Goal: Information Seeking & Learning: Learn about a topic

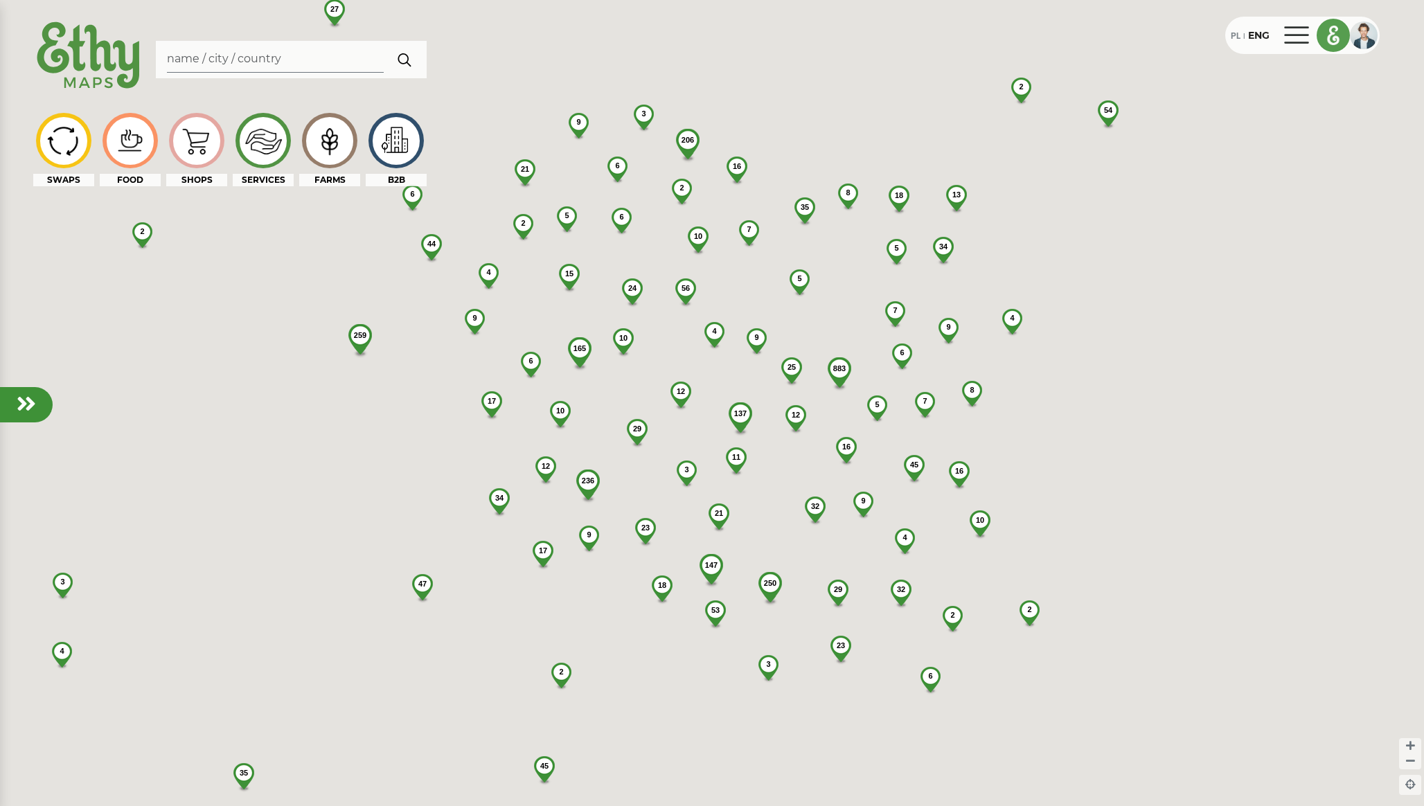
click at [1323, 33] on img at bounding box center [1333, 35] width 32 height 32
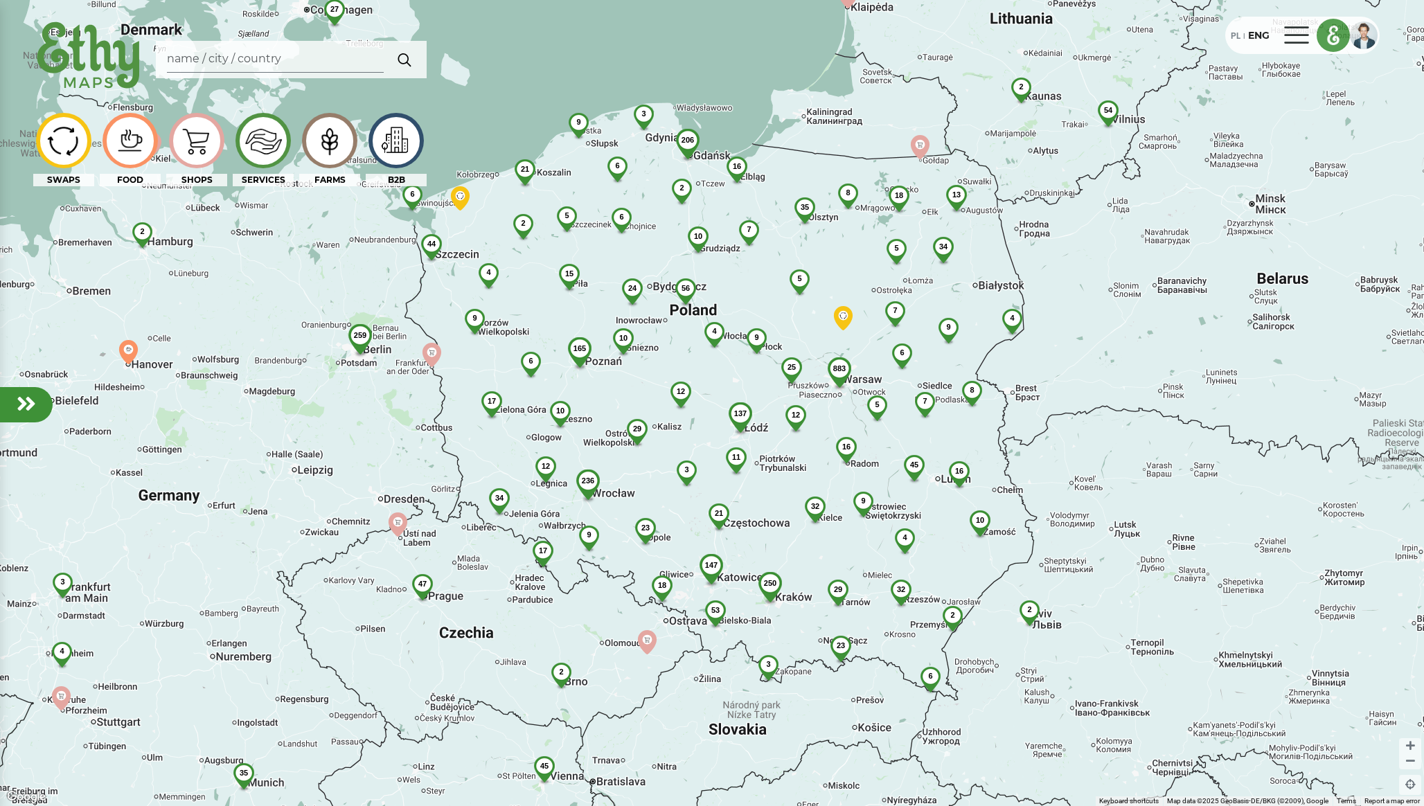
click at [1337, 38] on img at bounding box center [1333, 35] width 32 height 32
click at [1356, 35] on div at bounding box center [1364, 35] width 28 height 28
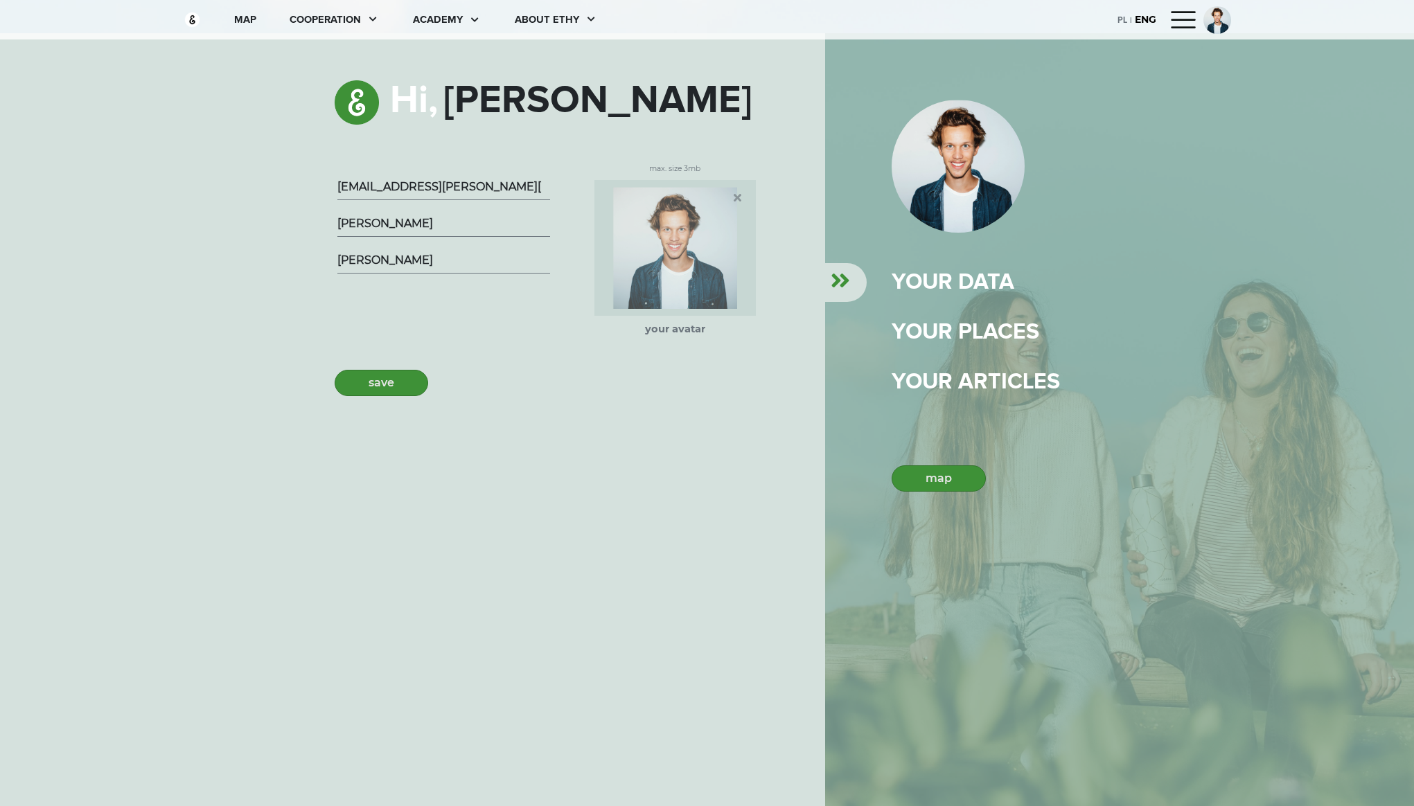
click at [555, 32] on div "map cooperation academy About ethy" at bounding box center [407, 19] width 447 height 39
click at [555, 26] on div "About ethy" at bounding box center [547, 19] width 64 height 15
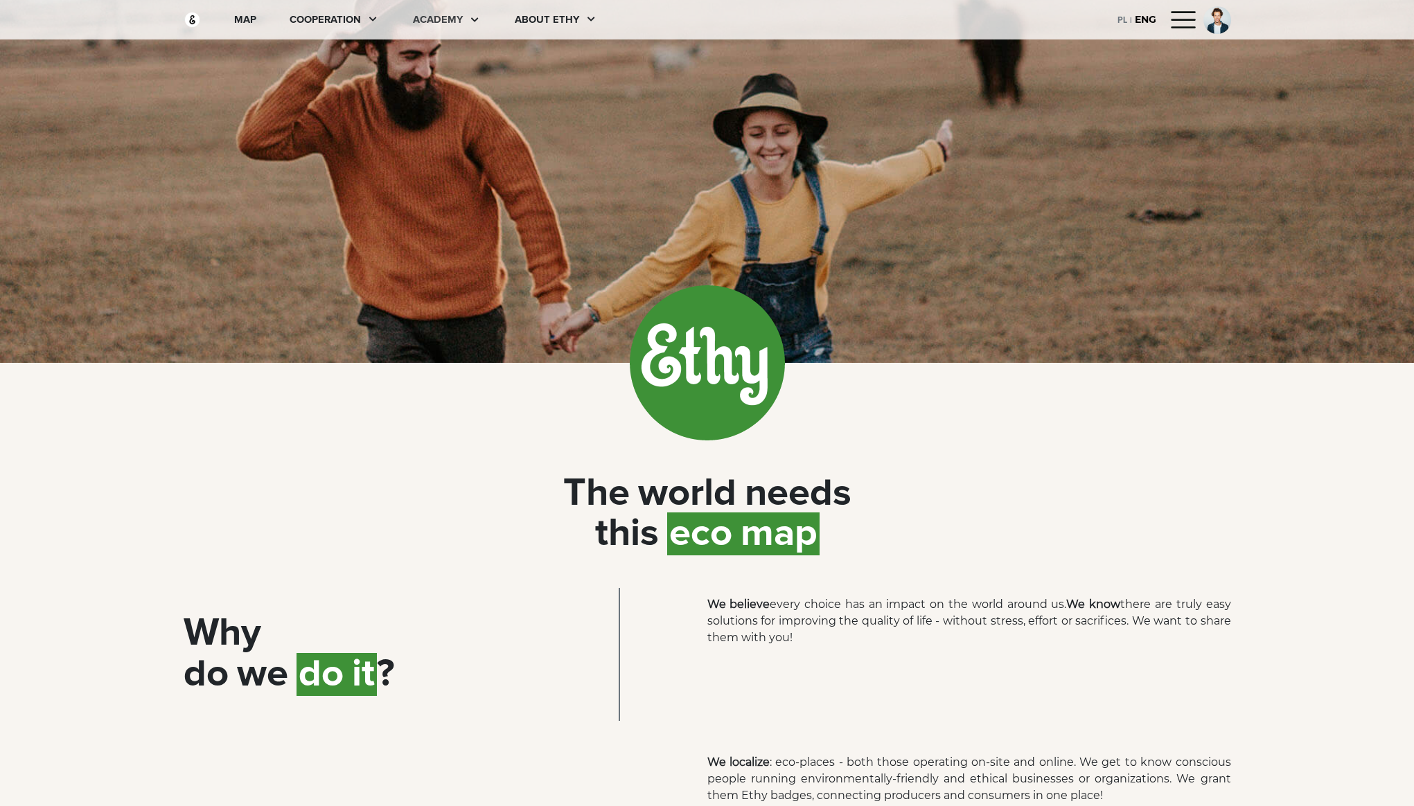
click at [454, 24] on div "academy" at bounding box center [438, 19] width 50 height 15
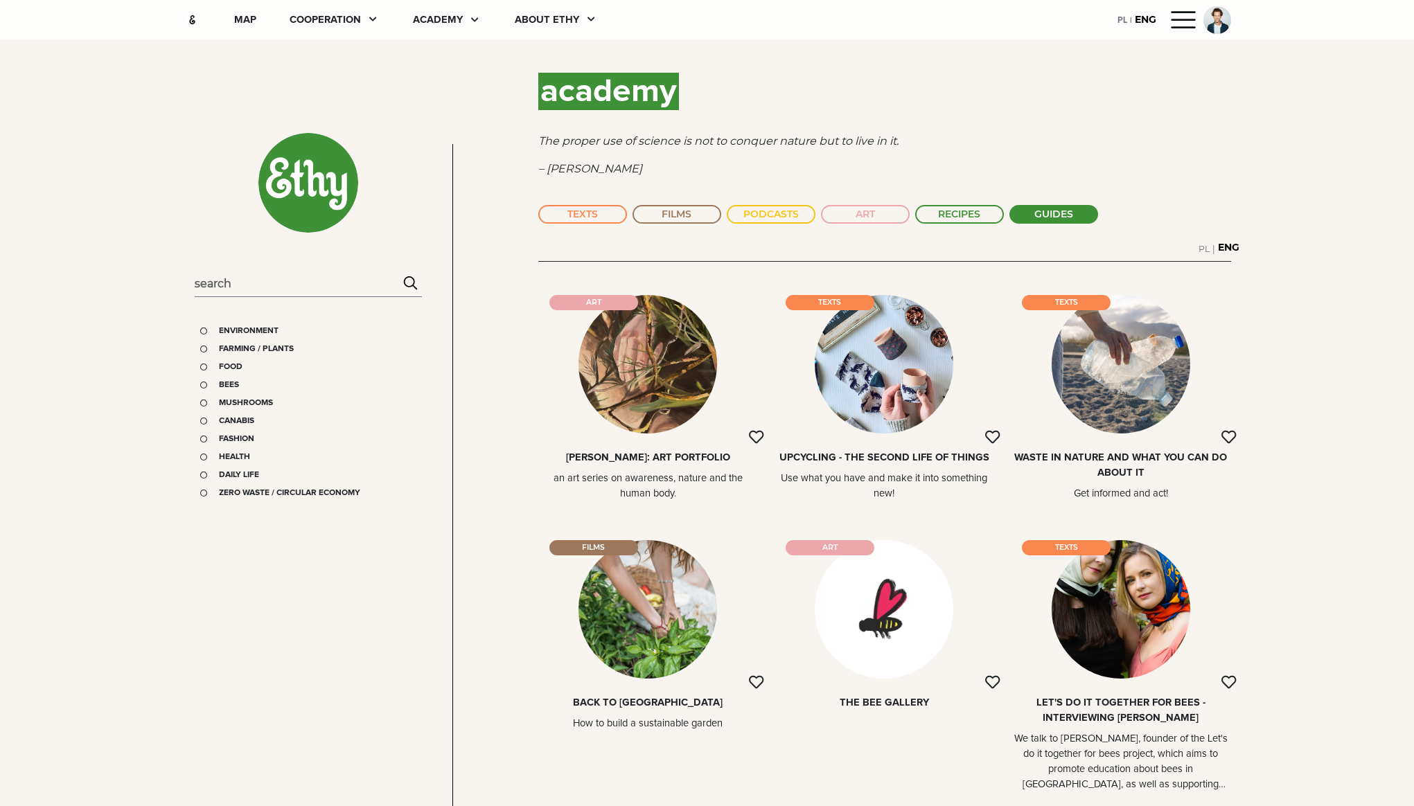
click at [1027, 209] on button "GUIDES" at bounding box center [1053, 214] width 89 height 19
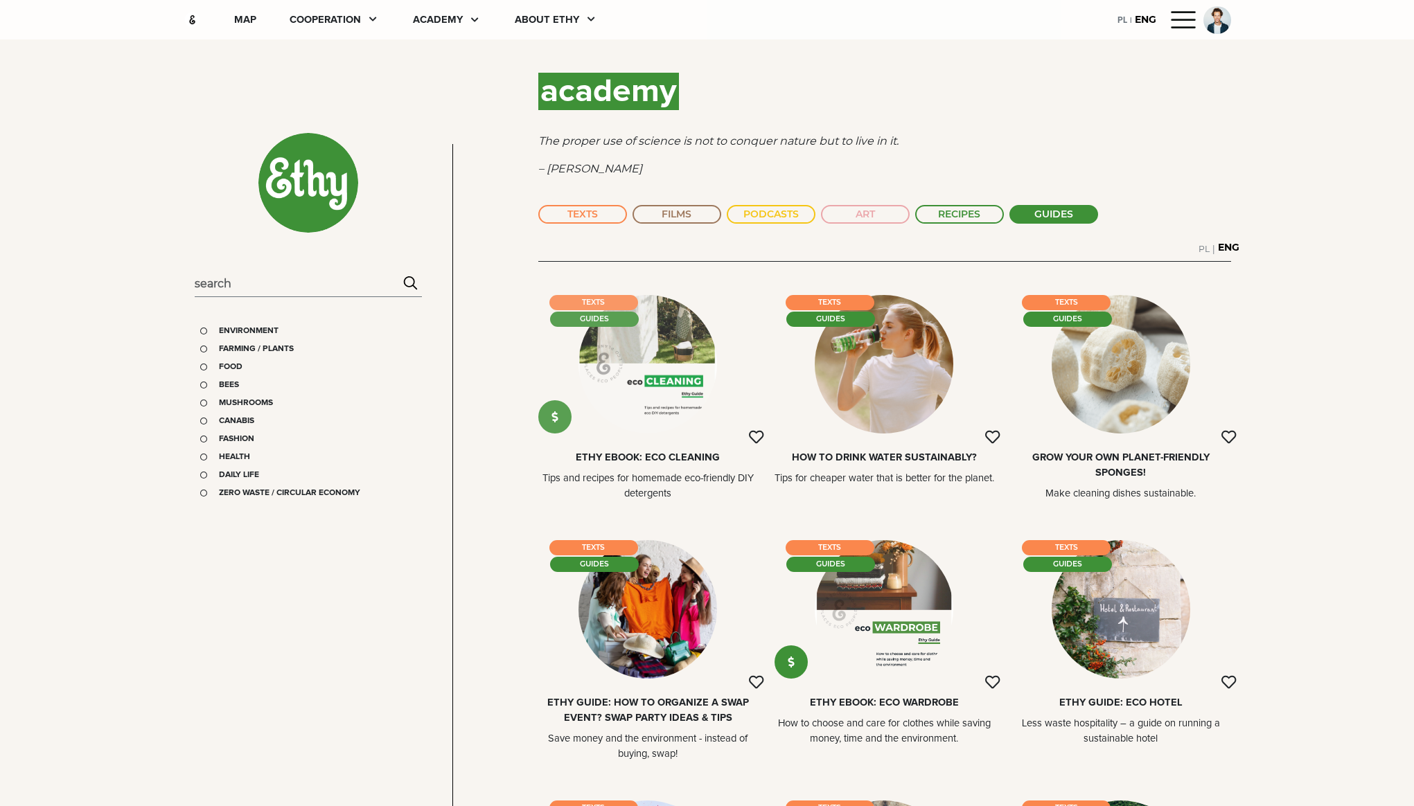
click at [641, 380] on div at bounding box center [647, 364] width 139 height 139
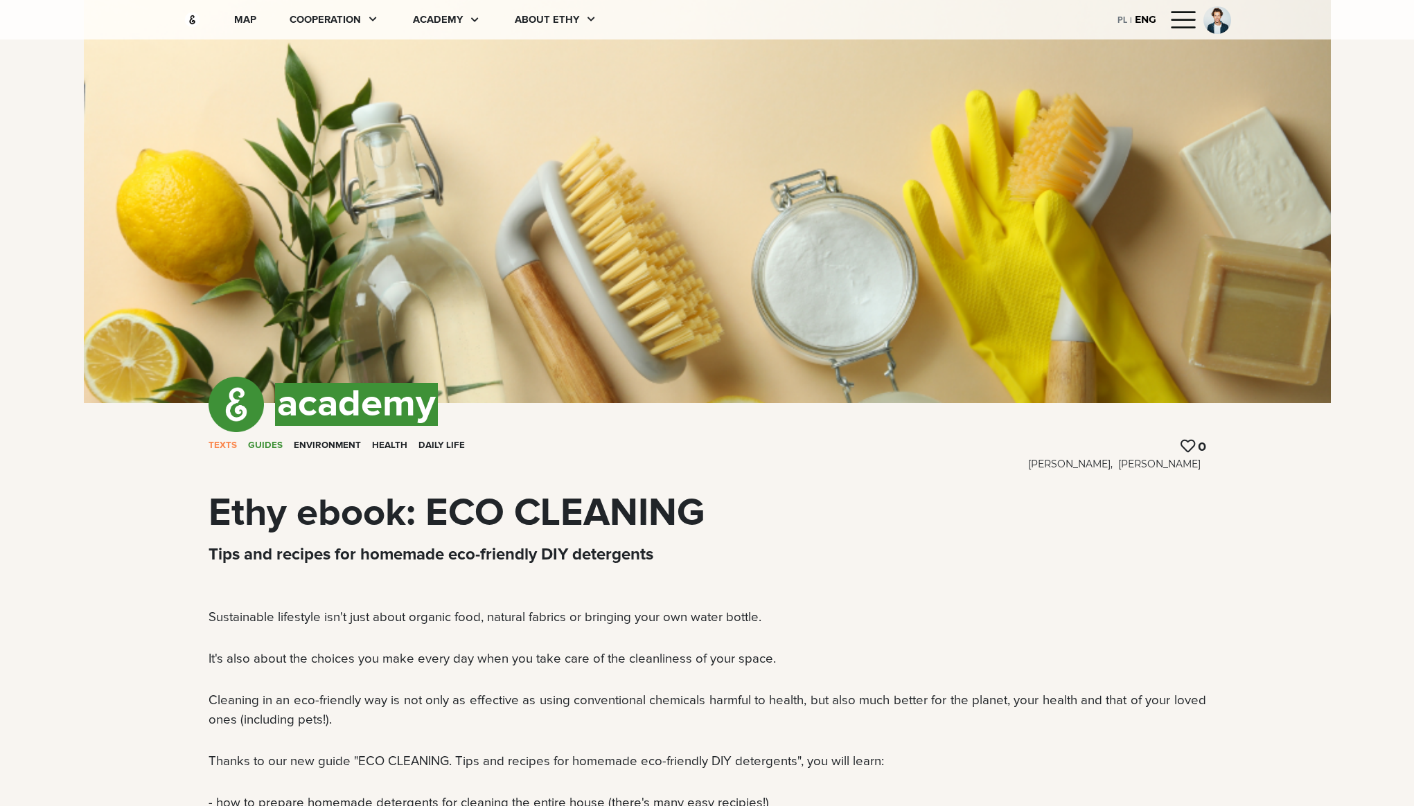
drag, startPoint x: 641, startPoint y: 377, endPoint x: 647, endPoint y: 364, distance: 14.3
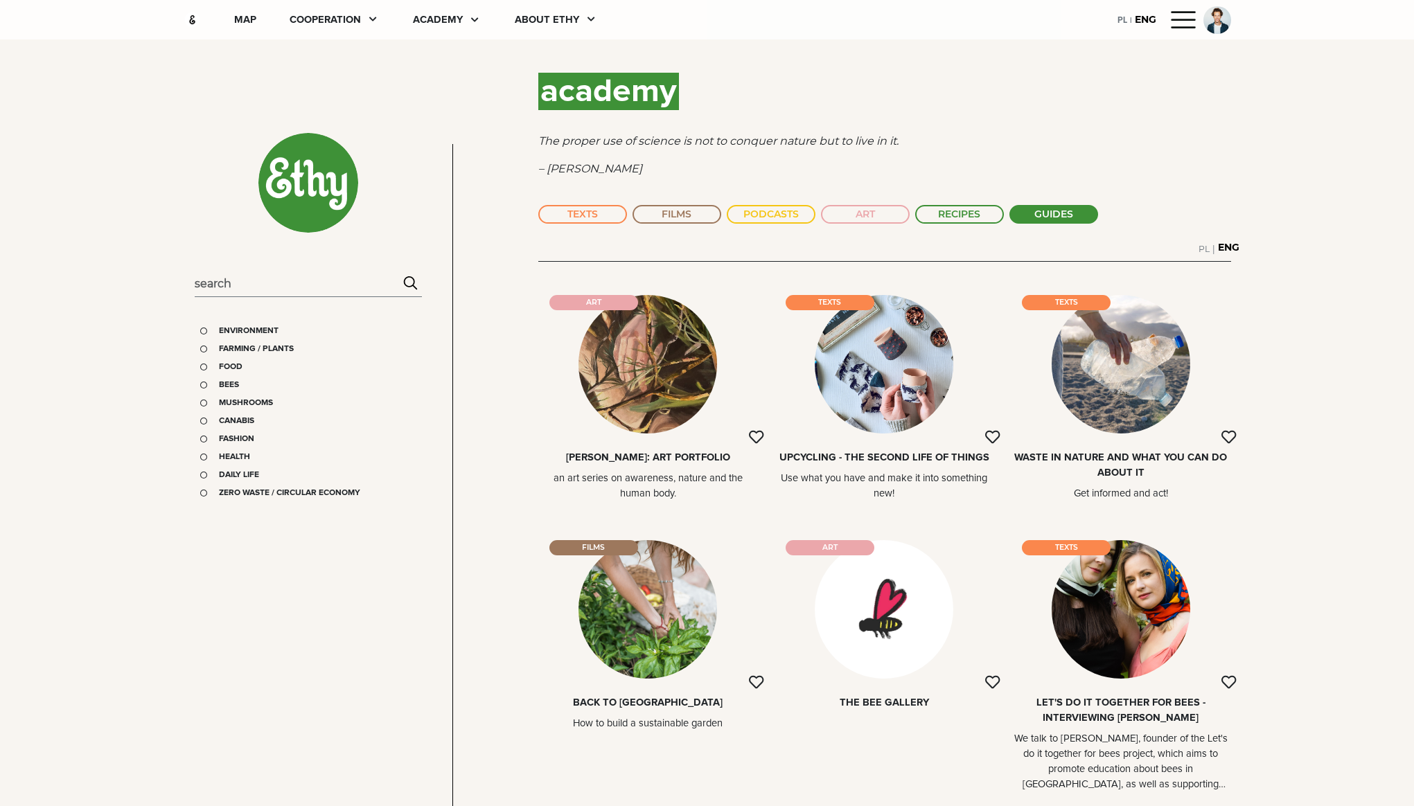
click at [1062, 217] on button "GUIDES" at bounding box center [1053, 214] width 89 height 19
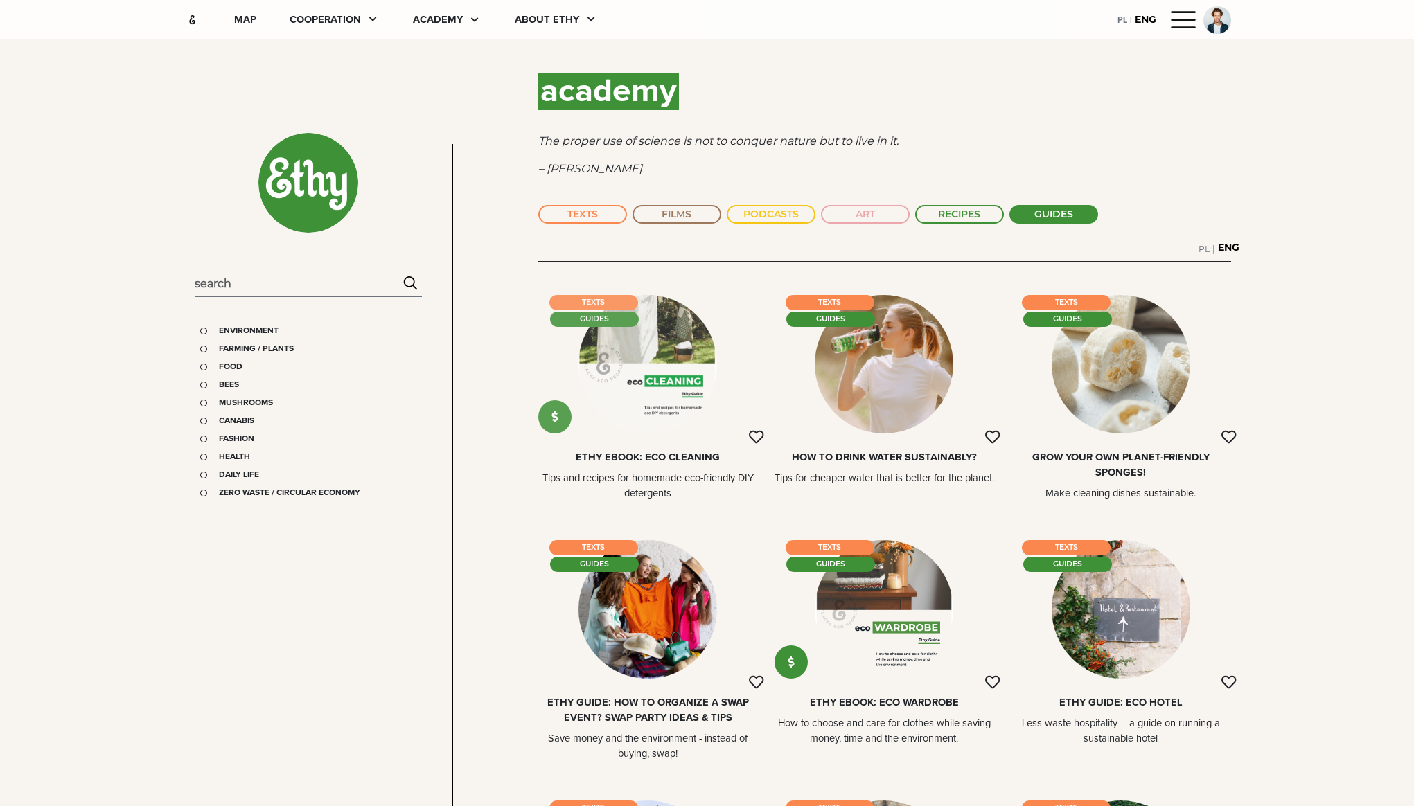
click at [696, 355] on div at bounding box center [647, 364] width 139 height 139
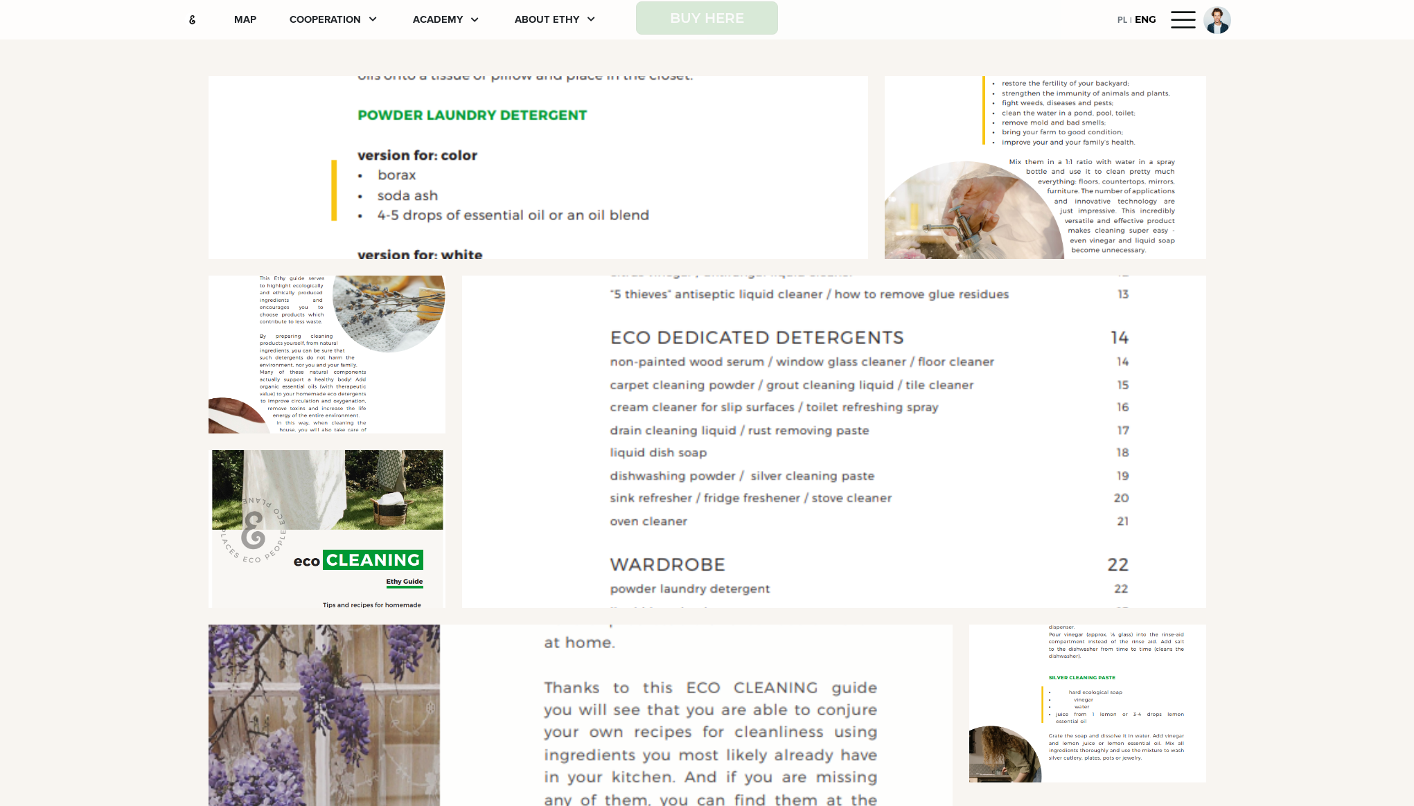
scroll to position [1114, 0]
click at [693, 364] on div at bounding box center [834, 442] width 744 height 332
